Goal: Task Accomplishment & Management: Use online tool/utility

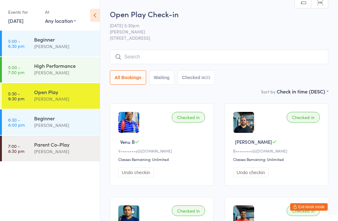
click at [58, 97] on div "Calvin Kristanto" at bounding box center [64, 98] width 60 height 7
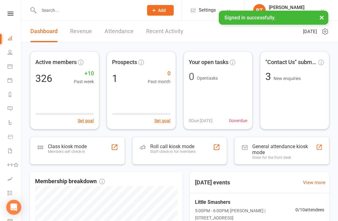
click at [181, 155] on div "Roll call kiosk mode Staff check-in for members" at bounding box center [172, 152] width 45 height 16
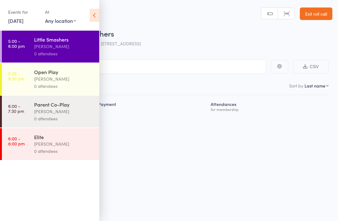
click at [65, 79] on div "Calvin Kristanto" at bounding box center [64, 78] width 60 height 7
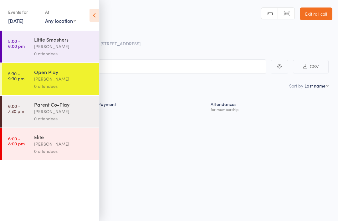
click at [93, 15] on icon at bounding box center [95, 15] width 10 height 13
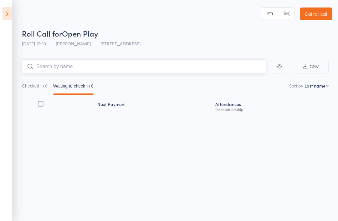
click at [159, 63] on input "search" at bounding box center [144, 66] width 244 height 14
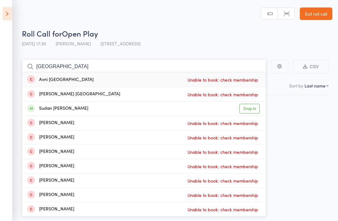
type input "Sudan"
click at [256, 110] on link "Drop in" at bounding box center [249, 109] width 20 height 10
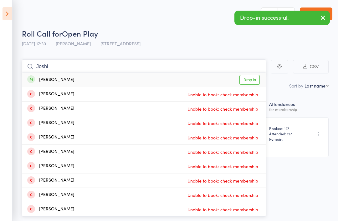
type input "Joshi"
click at [256, 81] on link "Drop in" at bounding box center [249, 80] width 20 height 10
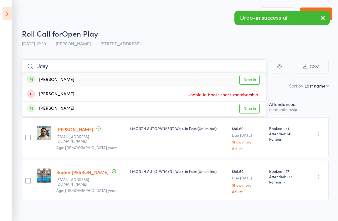
type input "Uday"
click at [253, 78] on link "Drop in" at bounding box center [249, 80] width 20 height 10
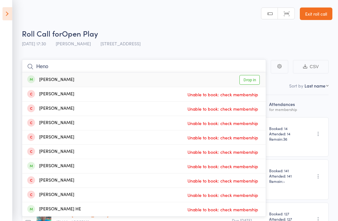
type input "Heno"
click at [250, 83] on link "Drop in" at bounding box center [249, 80] width 20 height 10
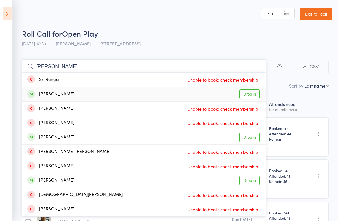
type input "Sri Ravi"
click at [253, 95] on link "Drop in" at bounding box center [249, 95] width 20 height 10
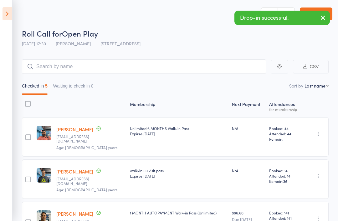
click at [324, 86] on select "First name Last name Birthday today? Behind on payments? Check in time Next pay…" at bounding box center [317, 86] width 24 height 6
select select "4"
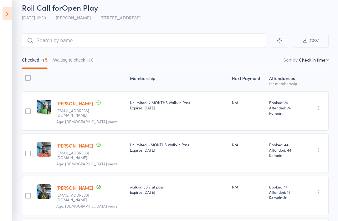
scroll to position [32, 0]
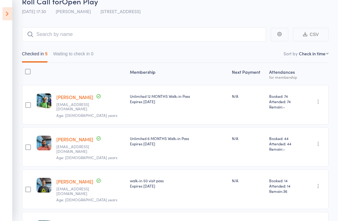
click at [3, 17] on icon at bounding box center [8, 13] width 10 height 13
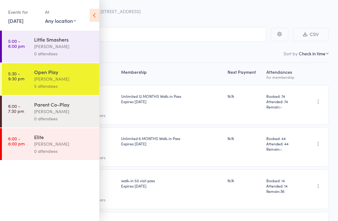
click at [94, 11] on icon at bounding box center [95, 15] width 10 height 13
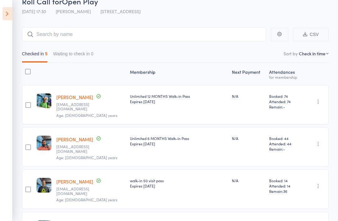
click at [3, 11] on icon at bounding box center [8, 13] width 10 height 13
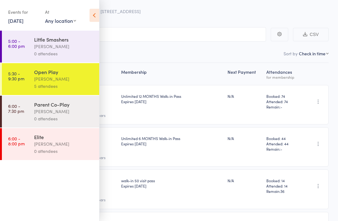
click at [47, 148] on div "Calvin Kristanto" at bounding box center [64, 144] width 60 height 7
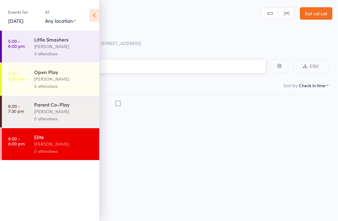
scroll to position [2, 0]
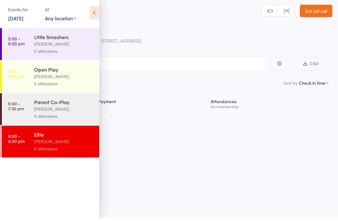
click at [63, 79] on div "Calvin Kristanto" at bounding box center [64, 78] width 60 height 7
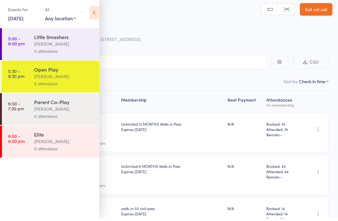
click at [96, 16] on icon at bounding box center [95, 15] width 10 height 13
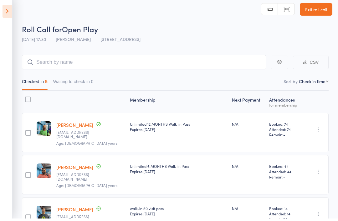
click at [172, 53] on main "CSV Checked in 5 Waiting to check in 0 Sort by Check in time First name Last na…" at bounding box center [169, 200] width 338 height 305
click at [165, 67] on input "search" at bounding box center [144, 62] width 244 height 14
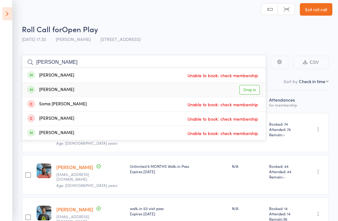
type input "Sekhar"
click at [254, 91] on link "Drop in" at bounding box center [249, 90] width 20 height 10
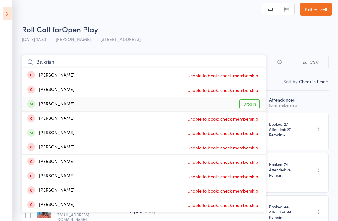
type input "Balkrish"
click at [256, 106] on link "Drop in" at bounding box center [249, 105] width 20 height 10
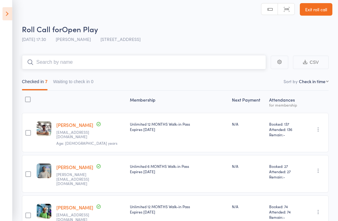
click at [79, 66] on input "search" at bounding box center [144, 62] width 244 height 14
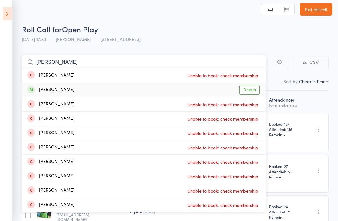
type input "Jay kil"
click at [253, 88] on link "Drop in" at bounding box center [249, 90] width 20 height 10
